Goal: Check status

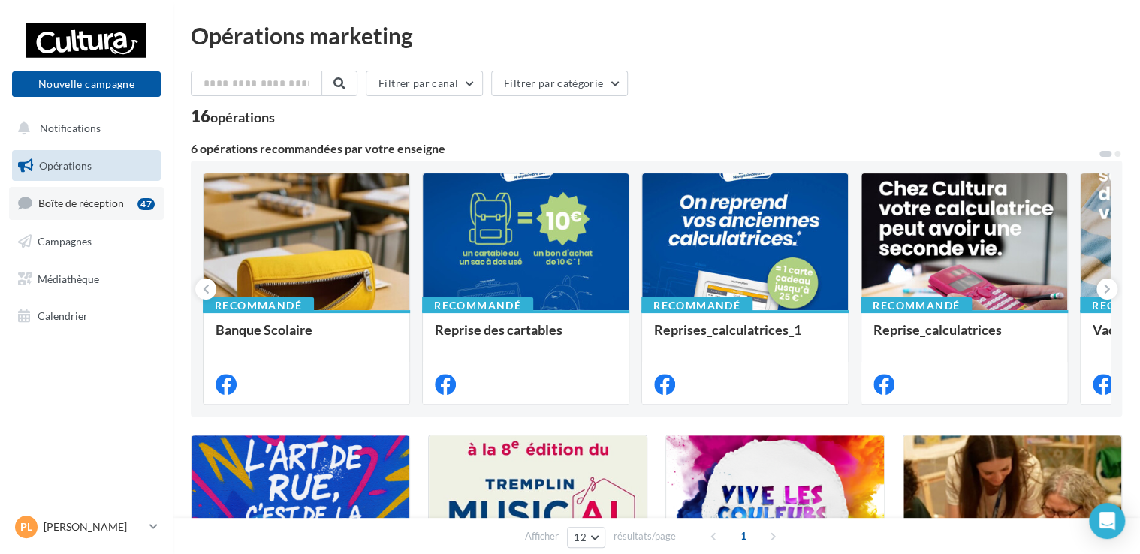
click at [89, 195] on link "Boîte de réception 47" at bounding box center [86, 203] width 155 height 32
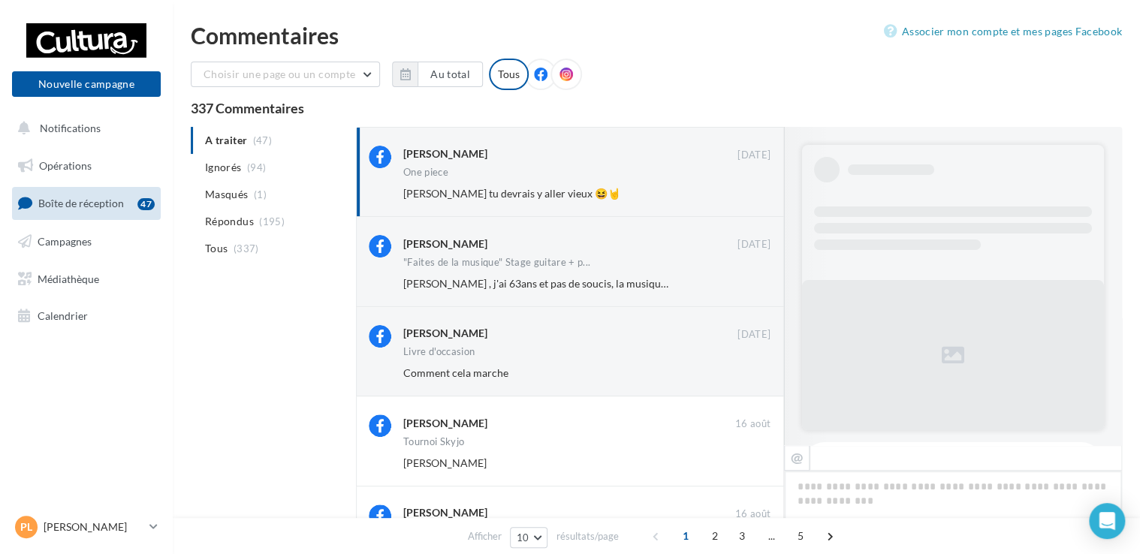
scroll to position [416, 0]
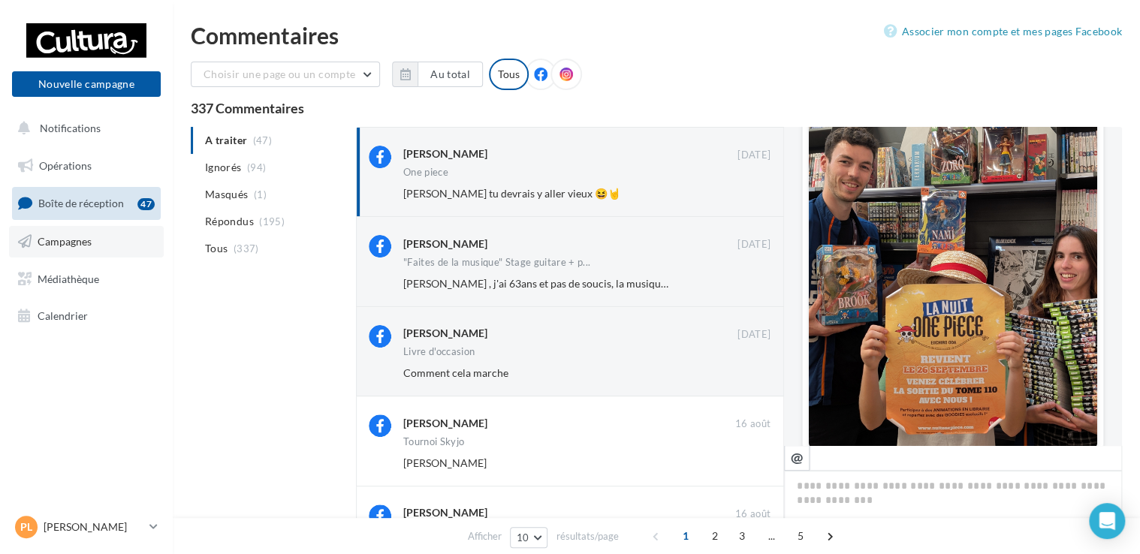
click at [62, 248] on link "Campagnes" at bounding box center [86, 242] width 155 height 32
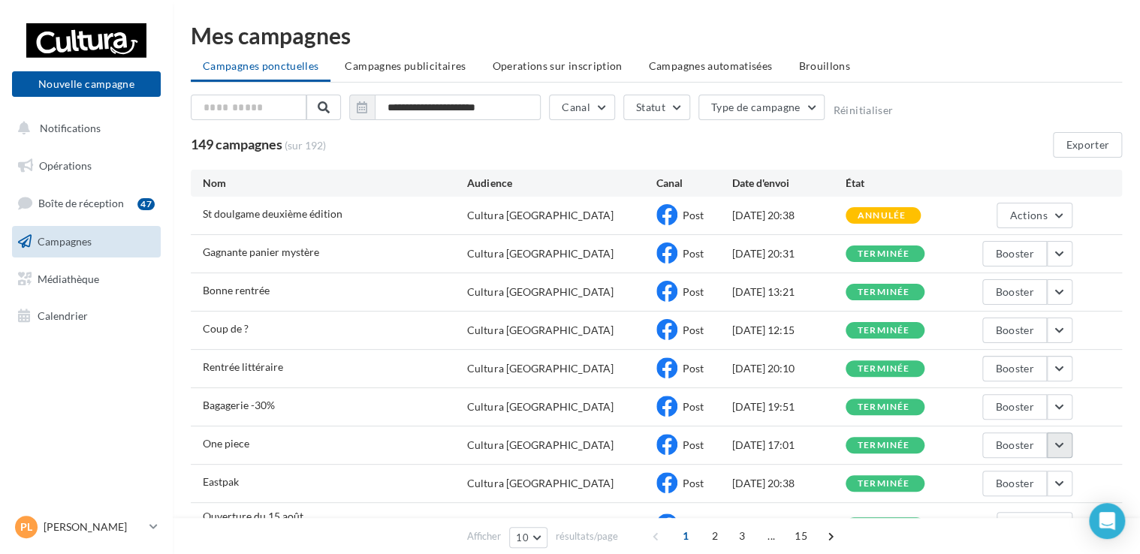
click at [1061, 440] on button "button" at bounding box center [1060, 446] width 26 height 26
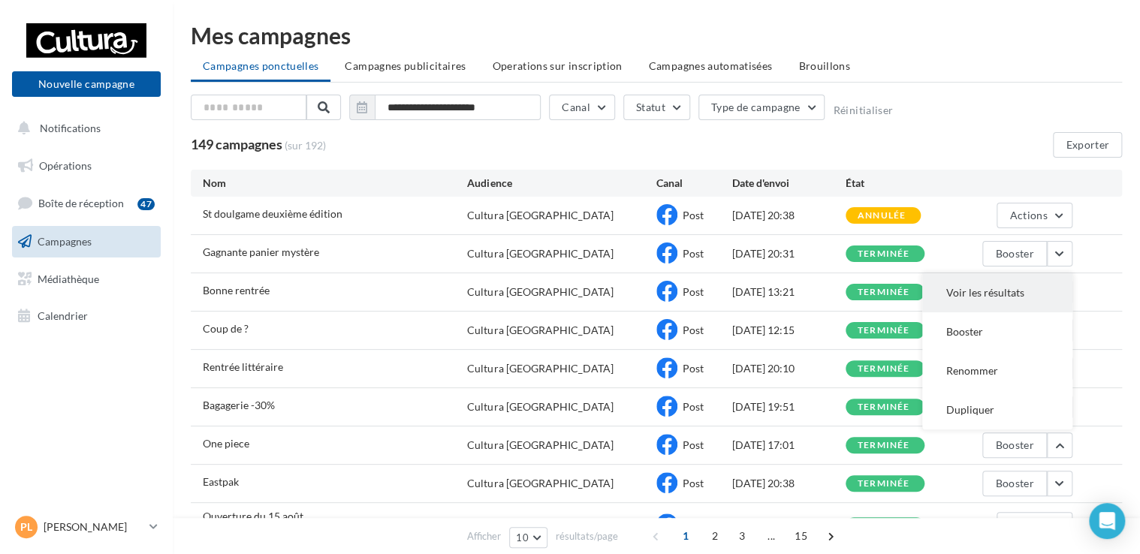
click at [984, 291] on button "Voir les résultats" at bounding box center [997, 292] width 150 height 39
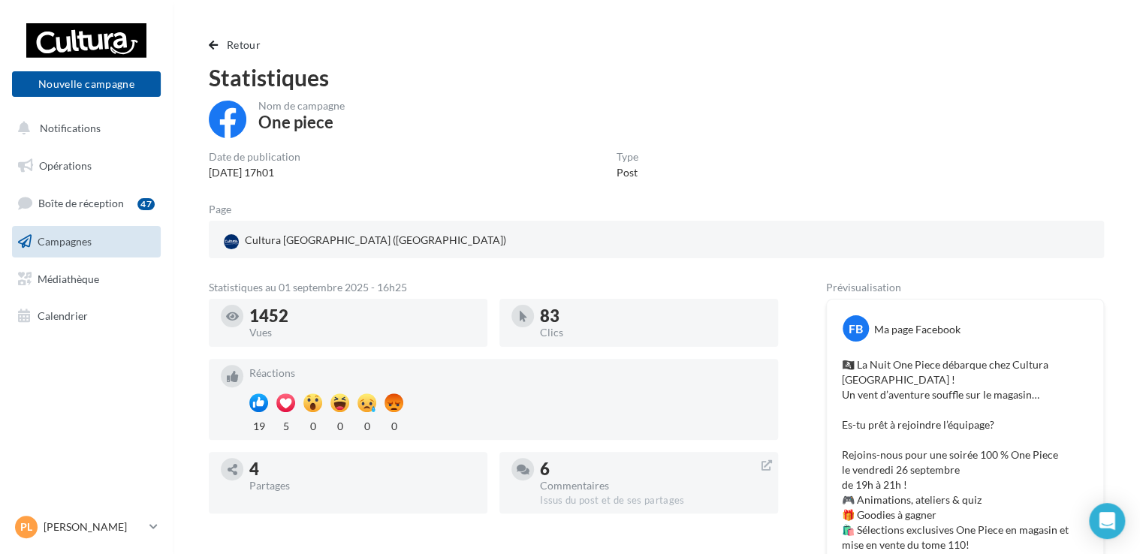
click at [97, 245] on link "Campagnes" at bounding box center [86, 242] width 155 height 32
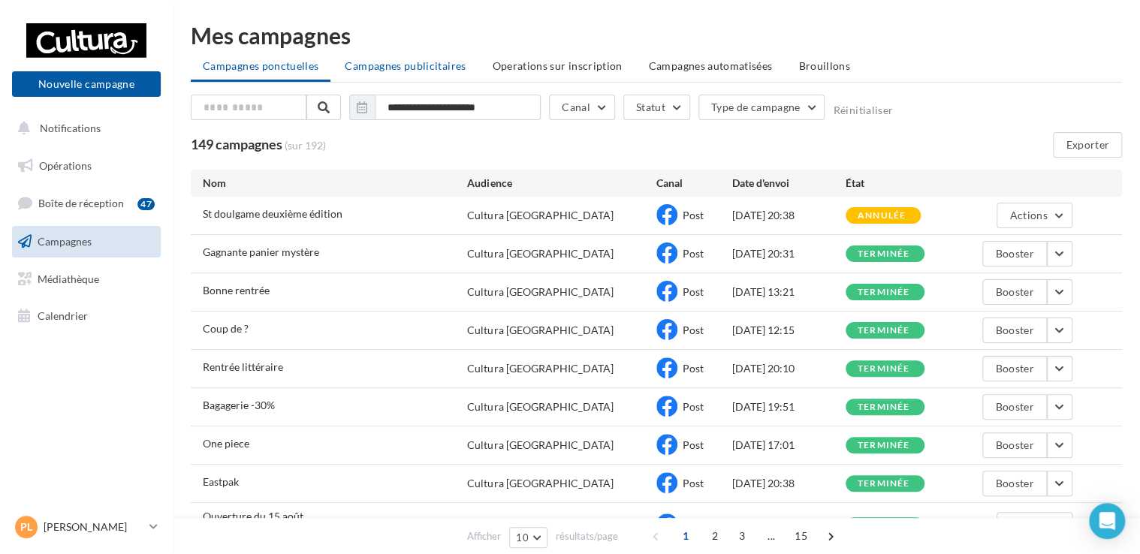
click at [420, 77] on li "Campagnes publicitaires" at bounding box center [405, 66] width 145 height 27
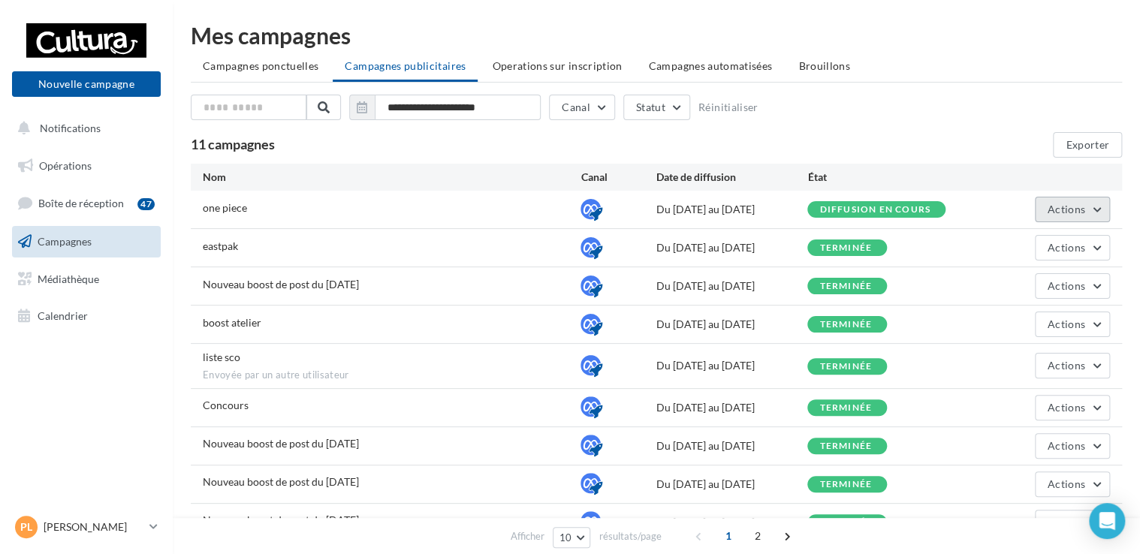
click at [1094, 212] on button "Actions" at bounding box center [1072, 210] width 75 height 26
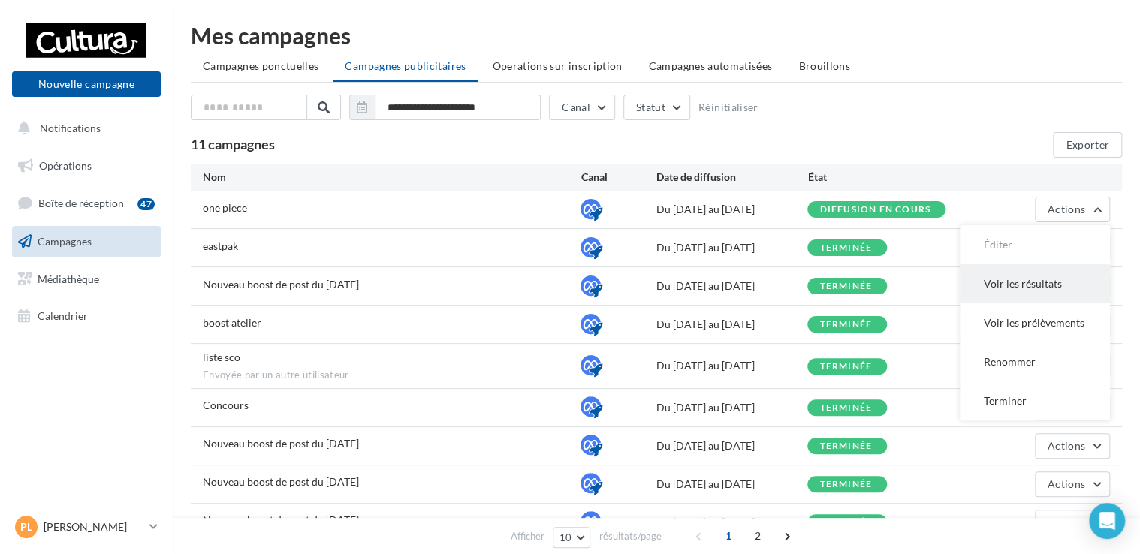
click at [1026, 287] on button "Voir les résultats" at bounding box center [1035, 283] width 150 height 39
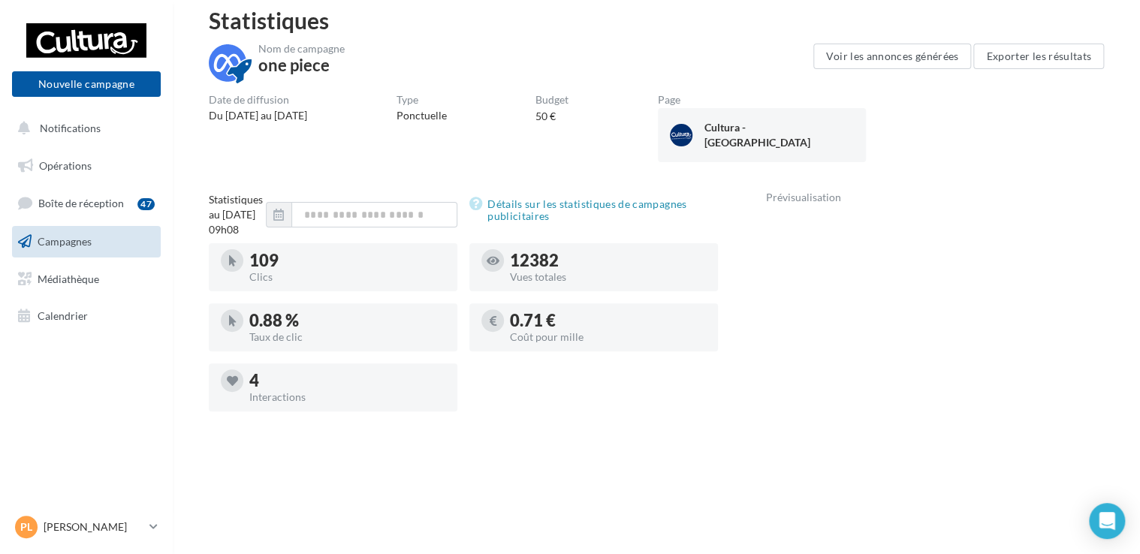
scroll to position [46, 0]
